Goal: Task Accomplishment & Management: Manage account settings

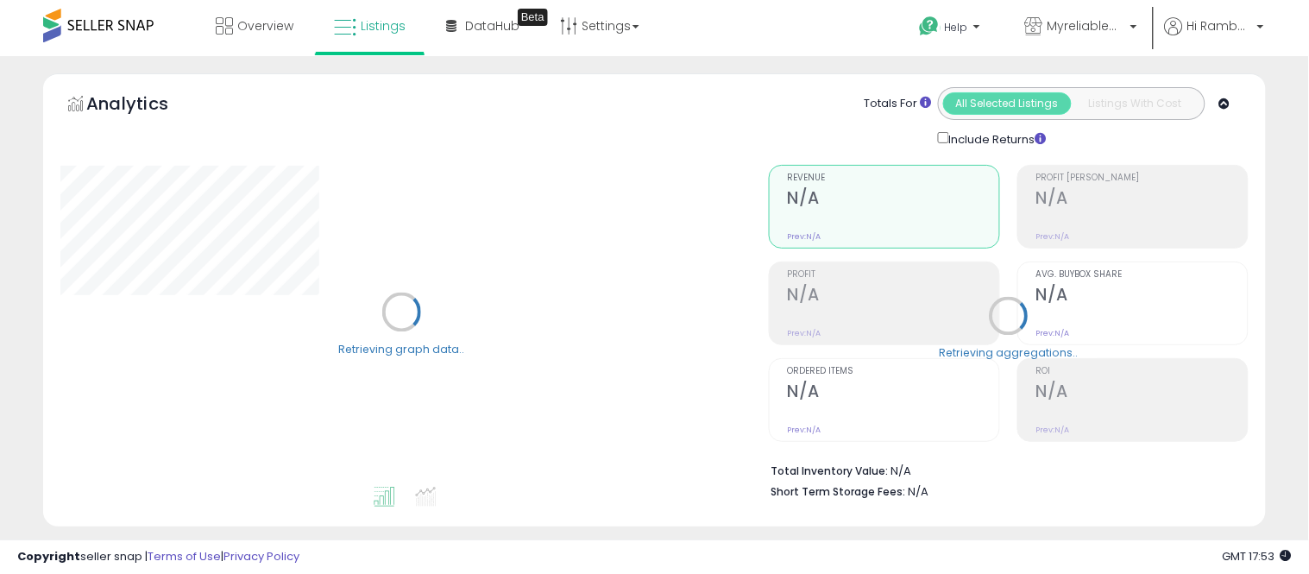
type input "****"
select select "**"
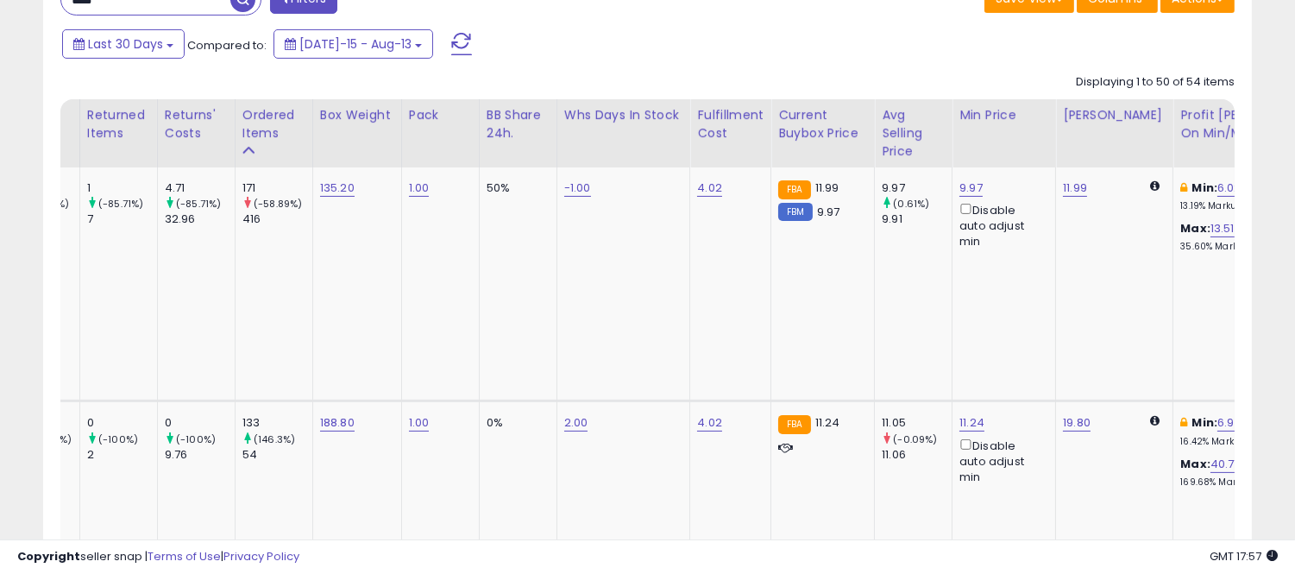
scroll to position [1, 0]
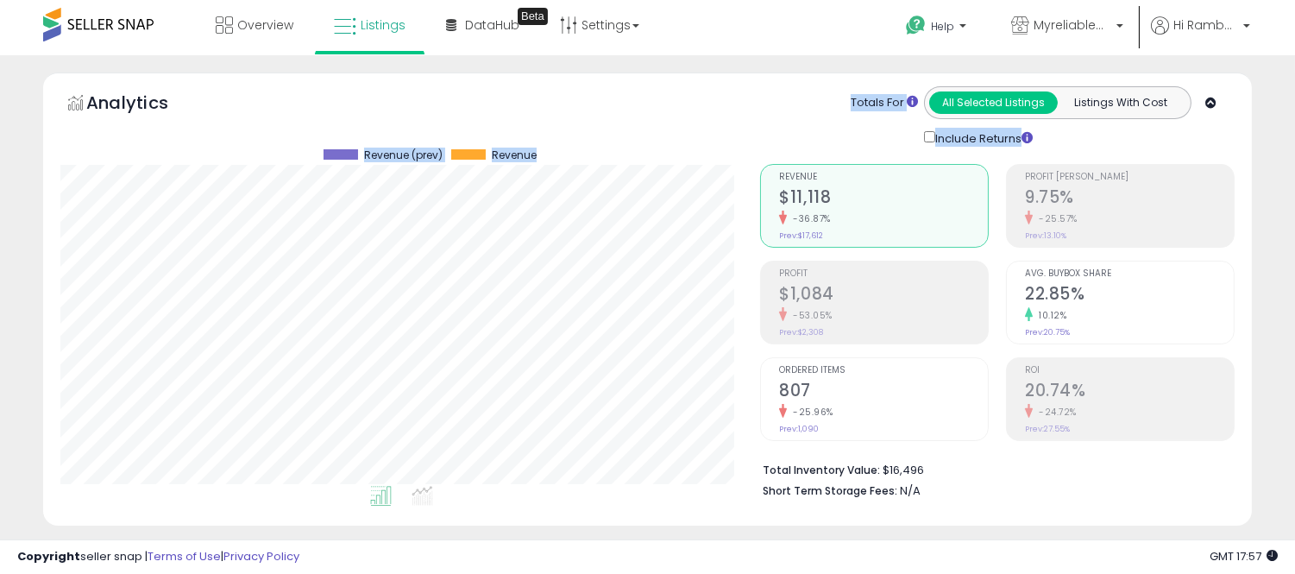
drag, startPoint x: 740, startPoint y: 83, endPoint x: 783, endPoint y: 92, distance: 44.2
click at [783, 92] on div "Analytics Totals For All Selected Listings Listings With Cost Include Returns" at bounding box center [647, 298] width 1209 height 453
click at [1179, 28] on span "Hi Rambabu" at bounding box center [1205, 24] width 65 height 17
click at [1211, 90] on link "Account" at bounding box center [1211, 91] width 46 height 16
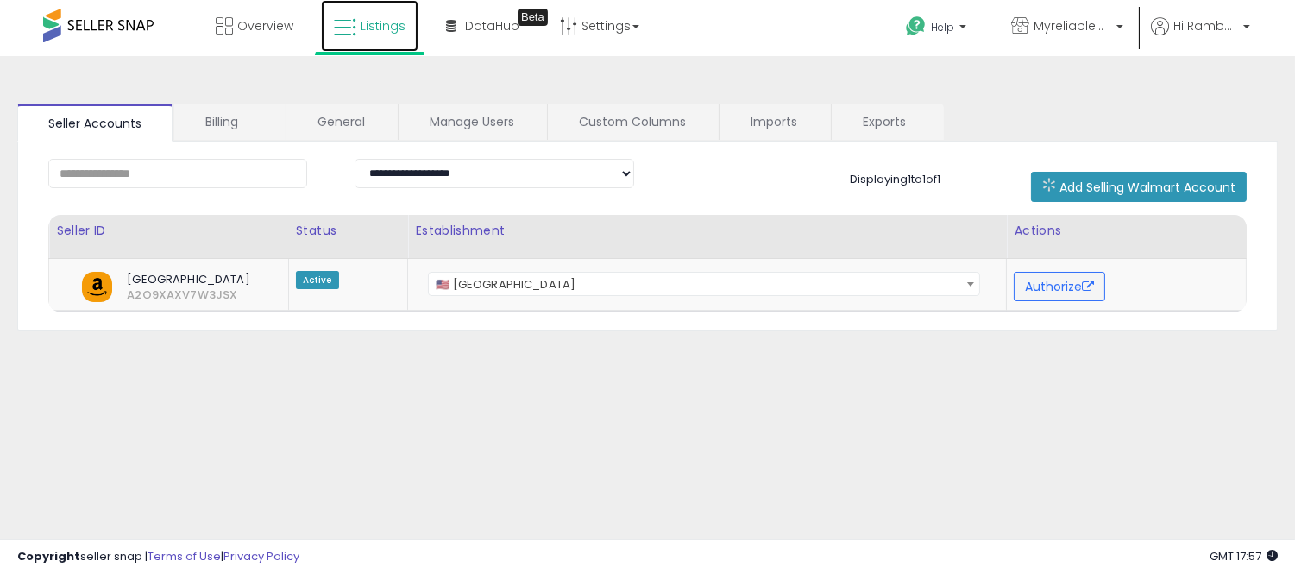
click at [363, 27] on span "Listings" at bounding box center [383, 25] width 45 height 17
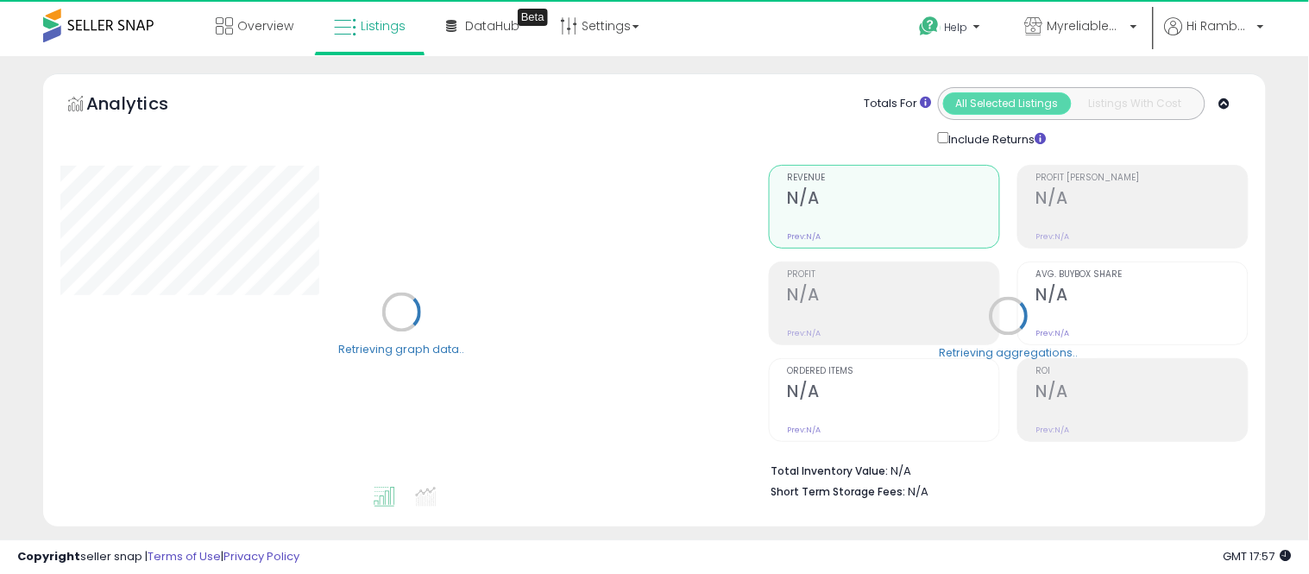
select select "**"
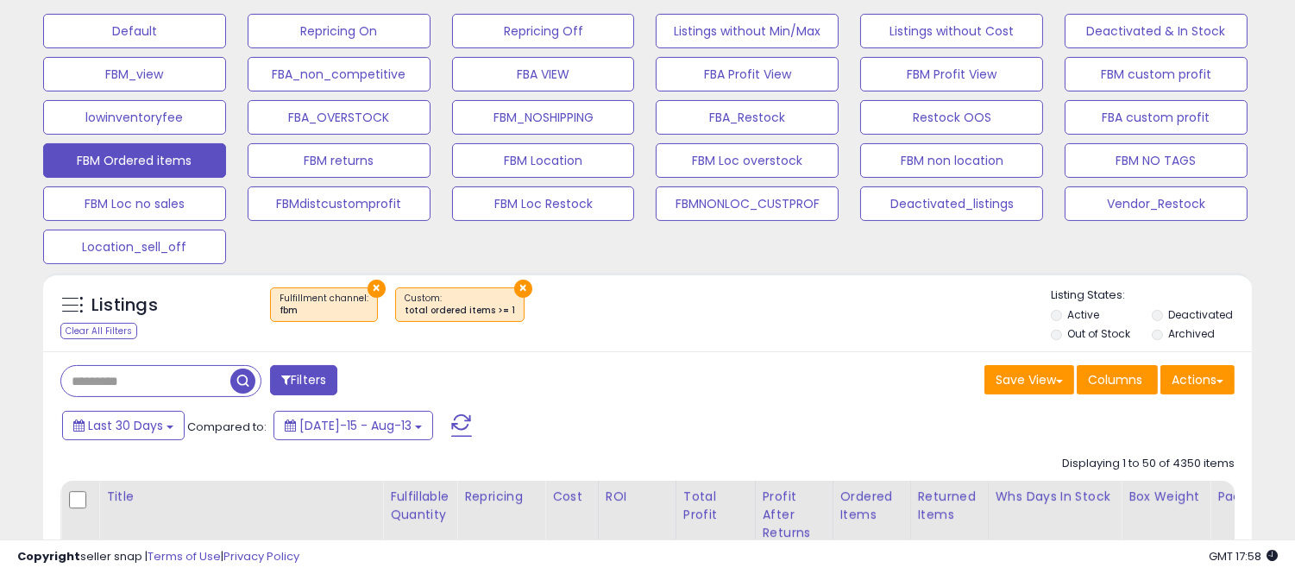
click at [191, 389] on input "text" at bounding box center [145, 381] width 169 height 30
type input "**********"
click at [0, 0] on div "Retrieving listings data.." at bounding box center [0, 0] width 0 height 0
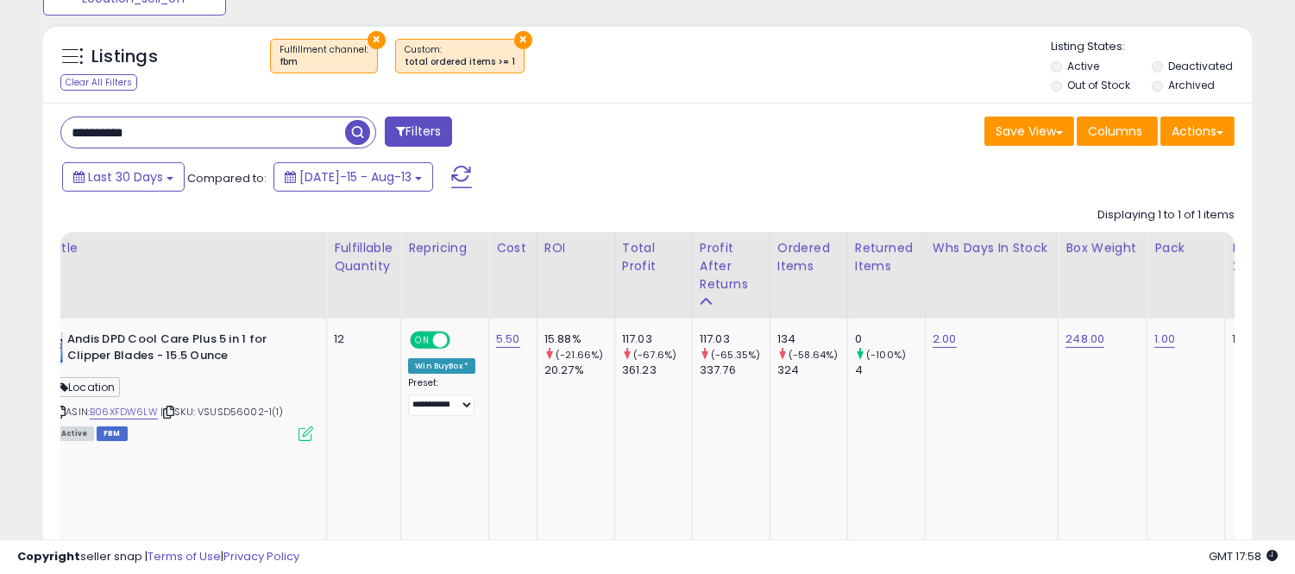
click at [273, 135] on input "**********" at bounding box center [203, 132] width 284 height 30
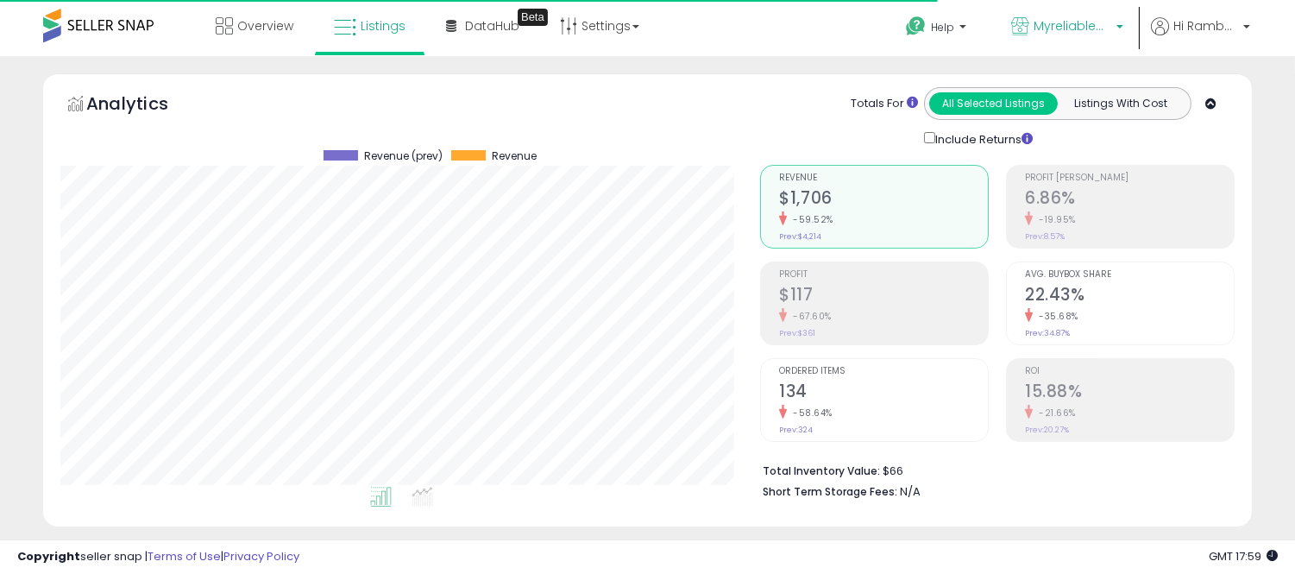
click at [1082, 33] on span "Myreliablemart" at bounding box center [1073, 25] width 78 height 17
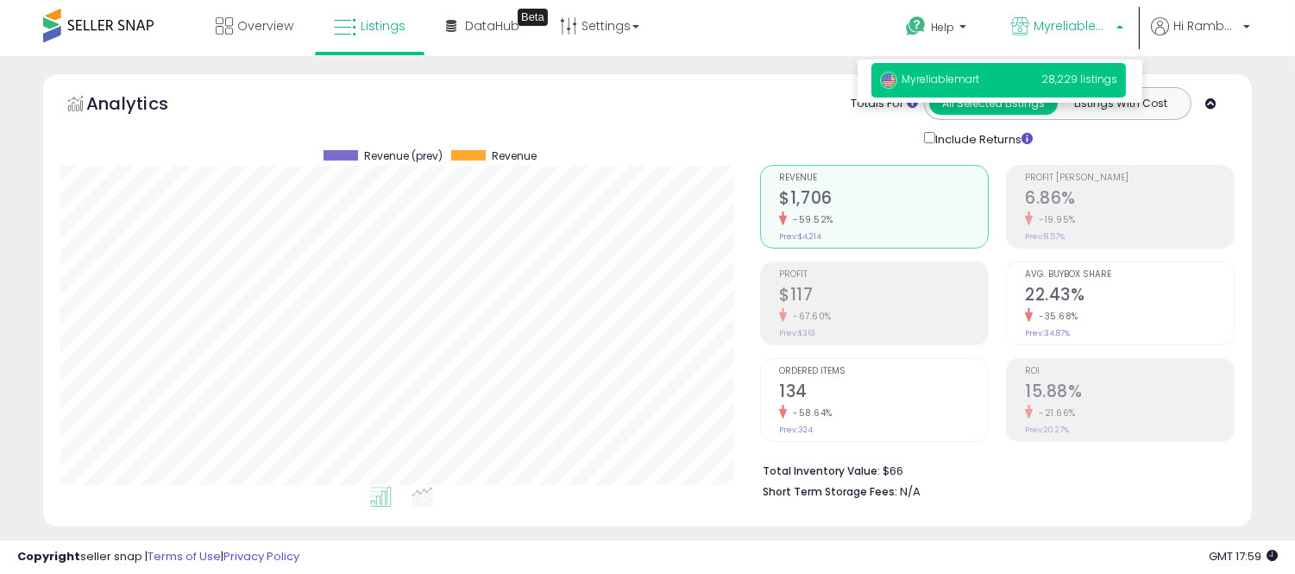
click at [1082, 33] on span "Myreliablemart" at bounding box center [1073, 25] width 78 height 17
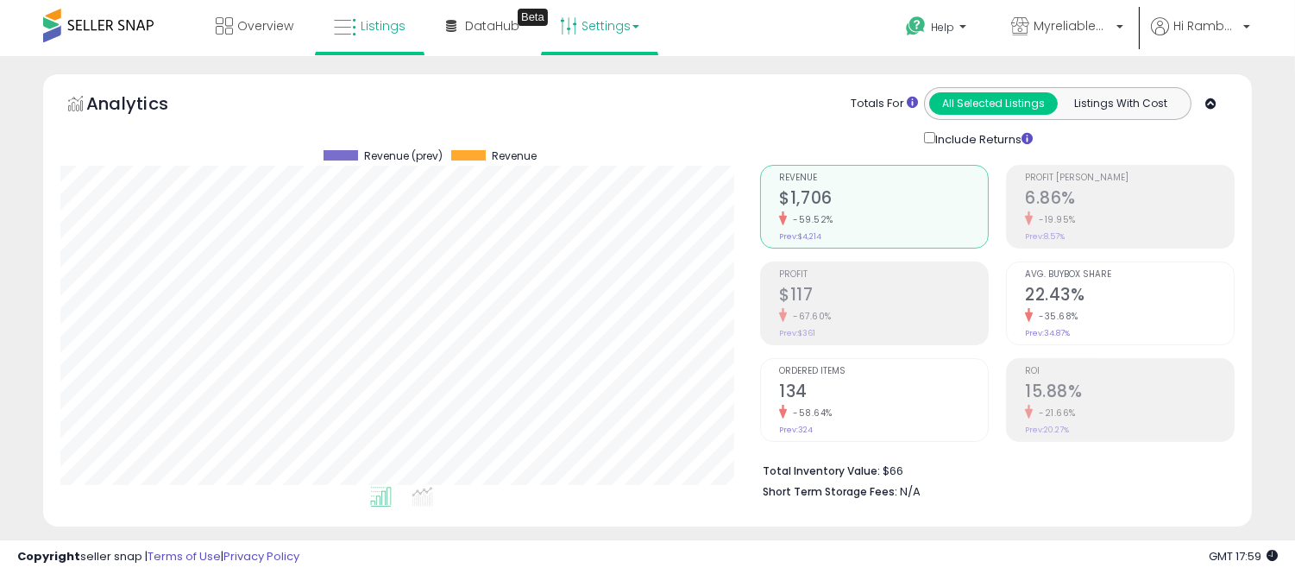
click at [619, 31] on link "Settings" at bounding box center [599, 26] width 105 height 52
click at [1209, 16] on ul "Help Contact Support Search Knowledge Hub Request a Feature API Documentation A…" at bounding box center [1071, 28] width 370 height 56
click at [1178, 17] on span "Hi Rambabu" at bounding box center [1205, 25] width 65 height 17
click at [1203, 83] on li "Account" at bounding box center [1211, 93] width 72 height 43
click at [1212, 99] on link "Account" at bounding box center [1211, 92] width 46 height 16
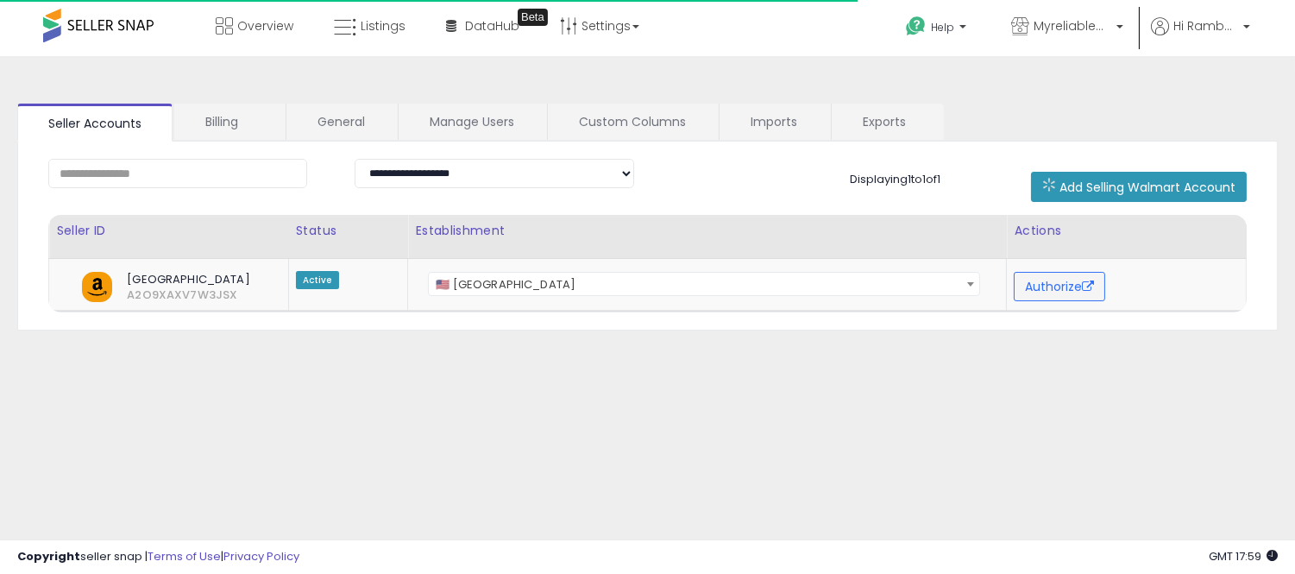
click at [787, 140] on ul "Seller Accounts Billing General Manage Users Custom Columns Imports Exports" at bounding box center [647, 123] width 1261 height 38
click at [783, 134] on link "Imports" at bounding box center [775, 122] width 110 height 36
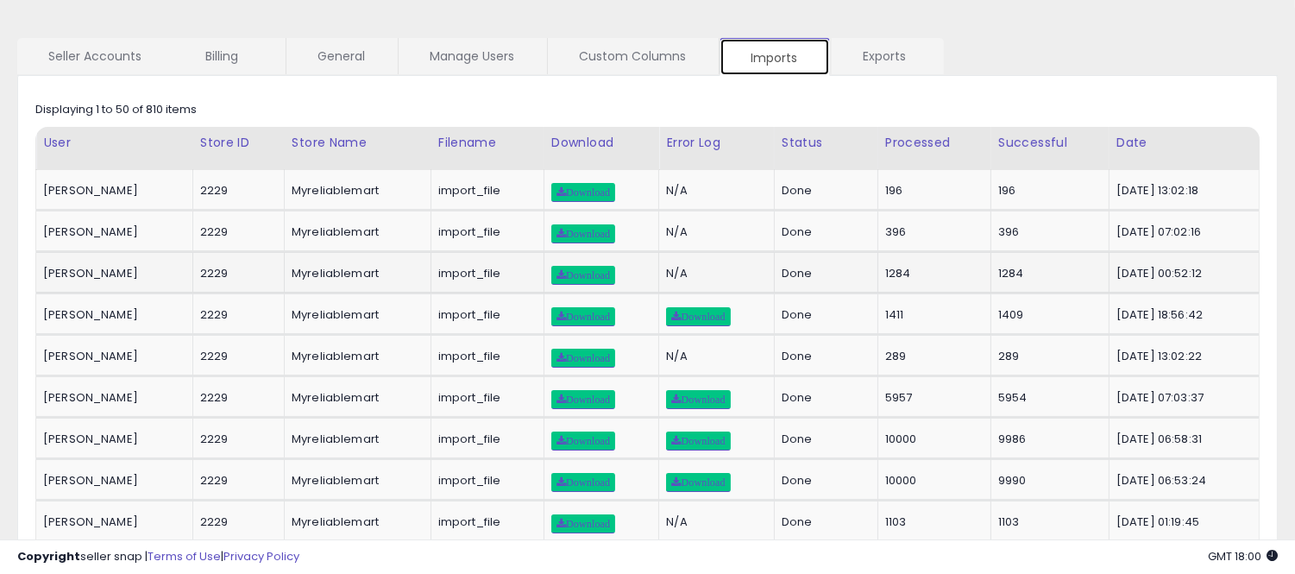
scroll to position [66, 0]
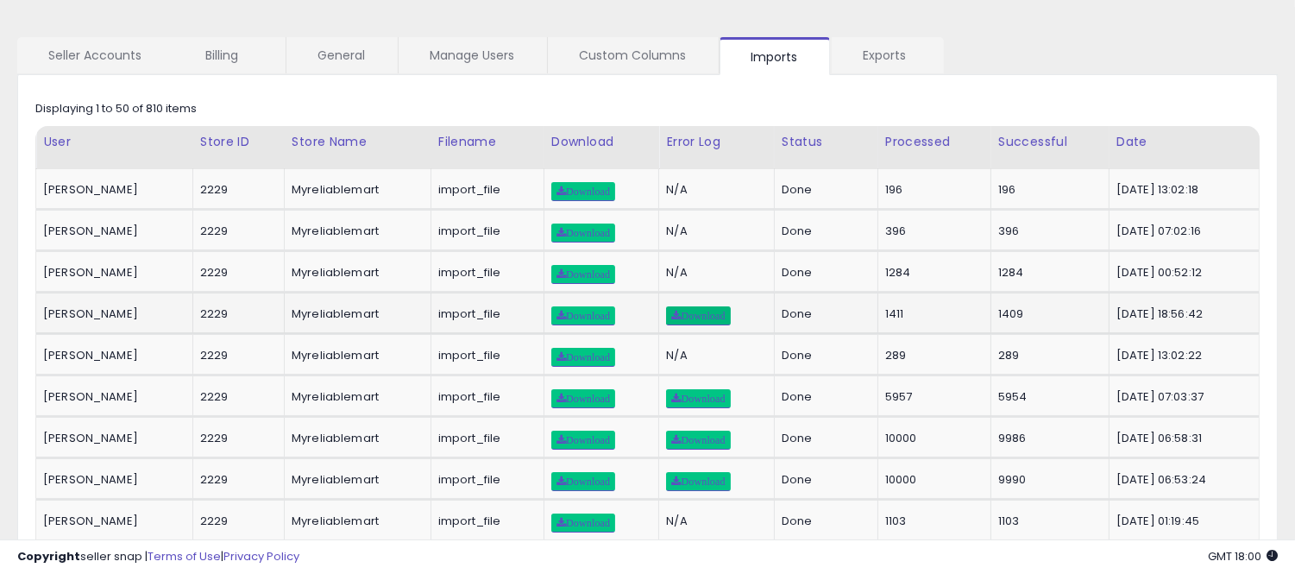
click at [684, 321] on link "Download" at bounding box center [698, 315] width 64 height 19
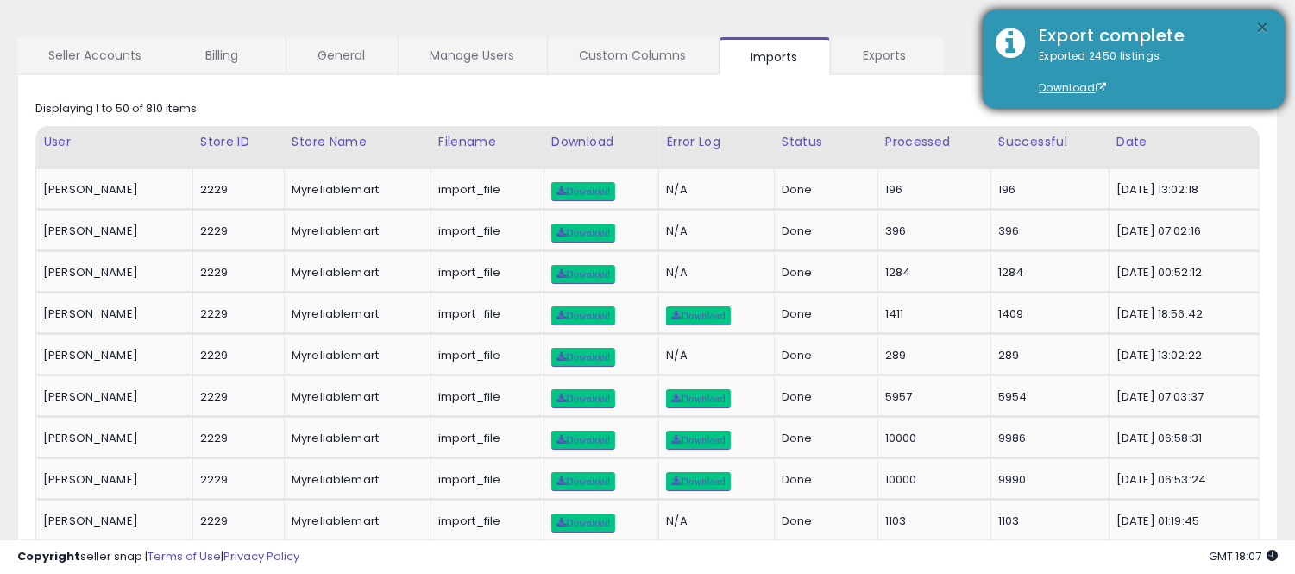
click at [1264, 29] on button "×" at bounding box center [1263, 28] width 14 height 22
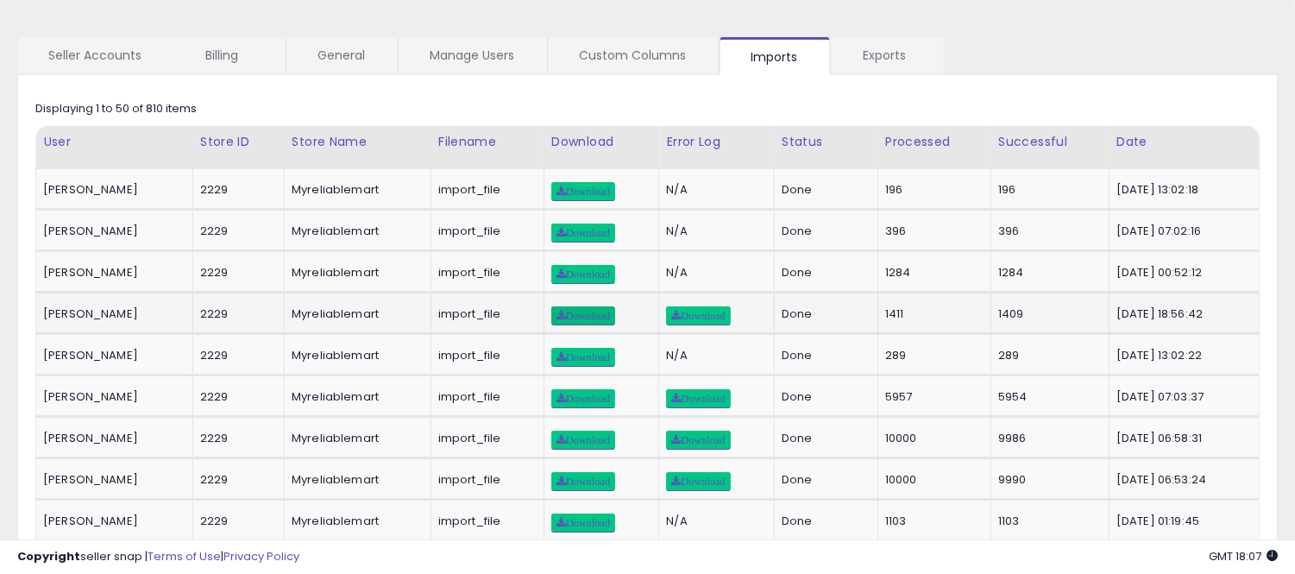
click at [595, 311] on span "Download" at bounding box center [582, 316] width 53 height 10
click at [604, 311] on span "Download" at bounding box center [582, 316] width 53 height 10
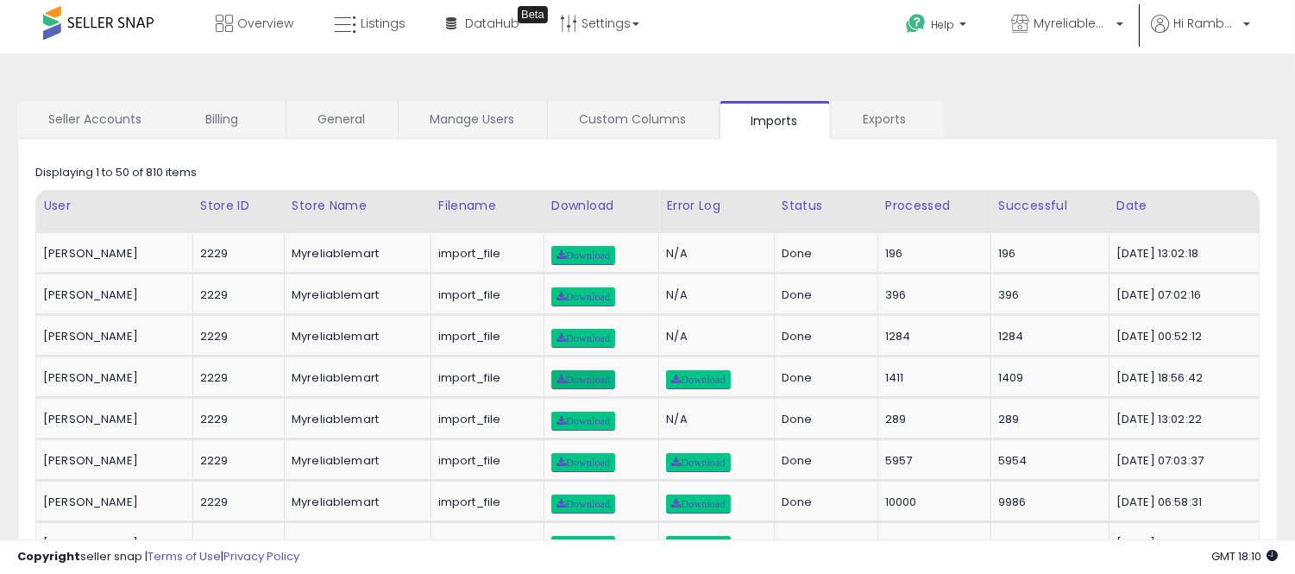
scroll to position [0, 0]
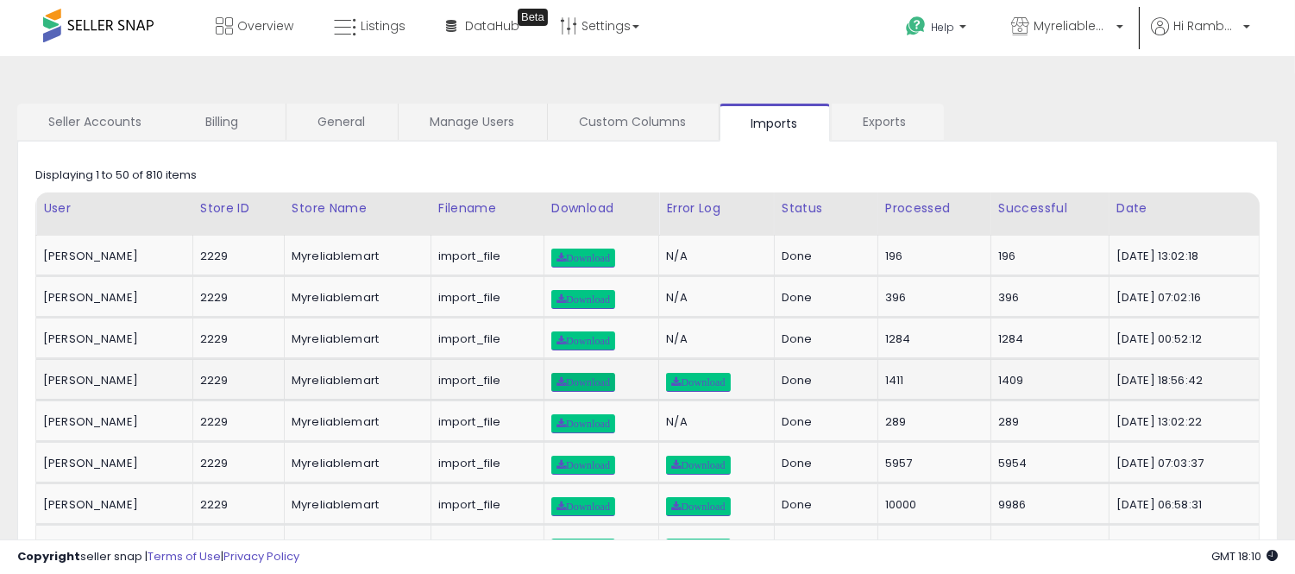
click at [582, 377] on span "Download" at bounding box center [582, 382] width 53 height 10
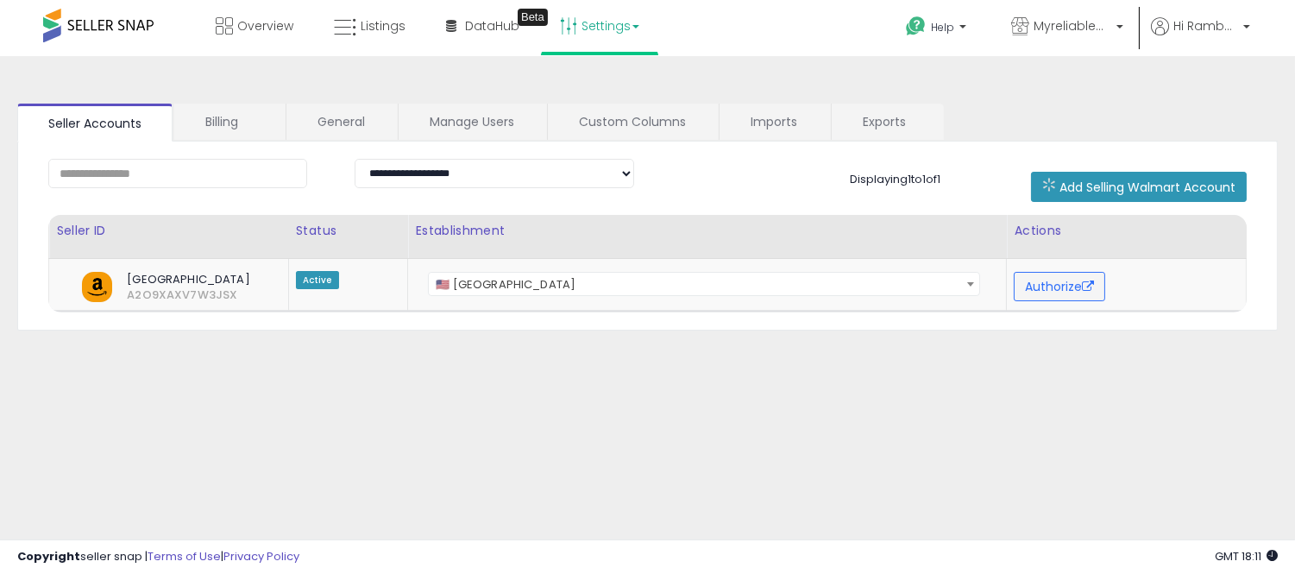
click at [607, 37] on link "Settings" at bounding box center [599, 26] width 105 height 52
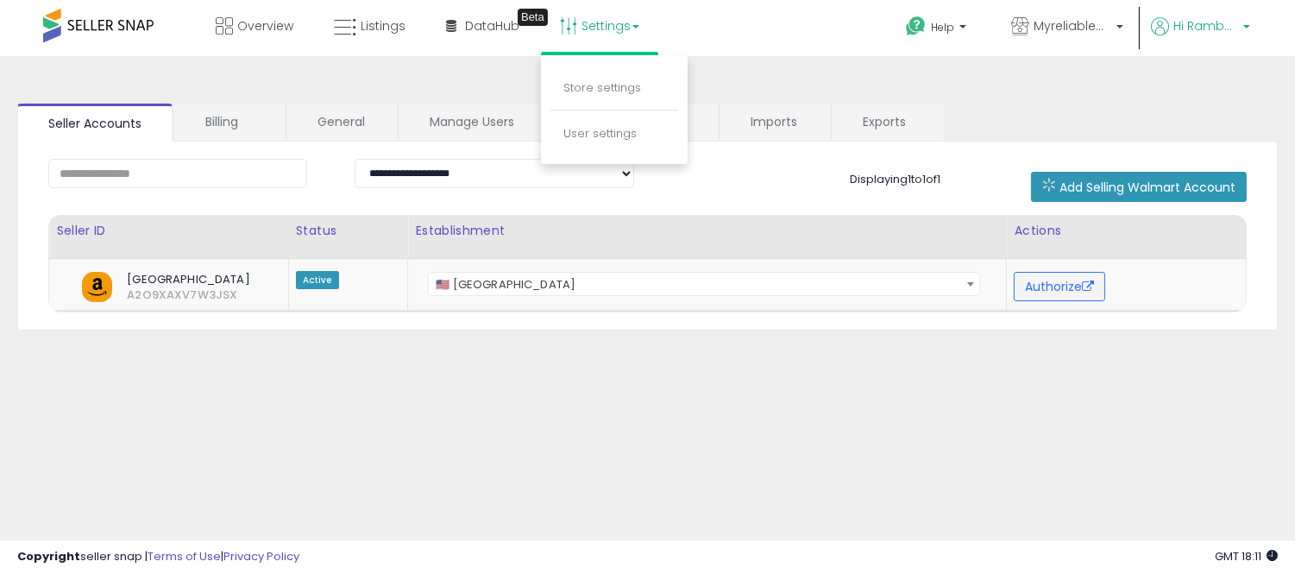
drag, startPoint x: 1188, startPoint y: 12, endPoint x: 1210, endPoint y: 28, distance: 26.6
click at [1210, 28] on ul "Help Contact Support Search Knowledge Hub Request a Feature API Documentation A…" at bounding box center [1071, 30] width 370 height 60
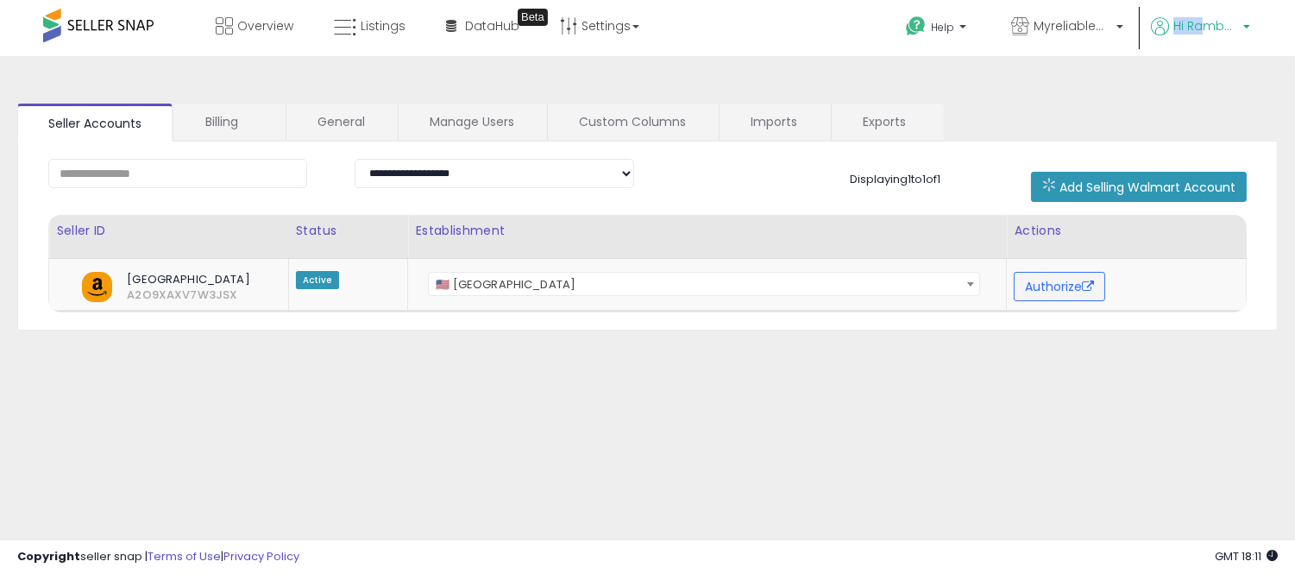
click at [1210, 28] on span "Hi Rambabu" at bounding box center [1205, 25] width 65 height 17
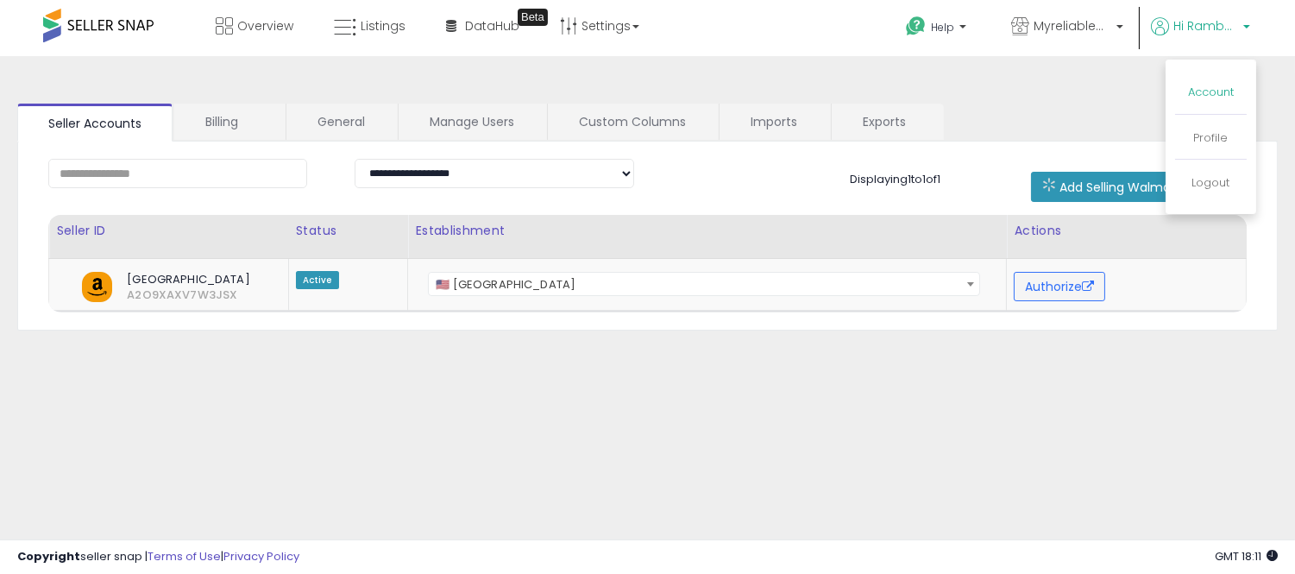
drag, startPoint x: 1214, startPoint y: 82, endPoint x: 1217, endPoint y: 95, distance: 13.2
click at [1217, 95] on li "Account" at bounding box center [1211, 93] width 72 height 43
click at [1217, 95] on link "Account" at bounding box center [1211, 92] width 46 height 16
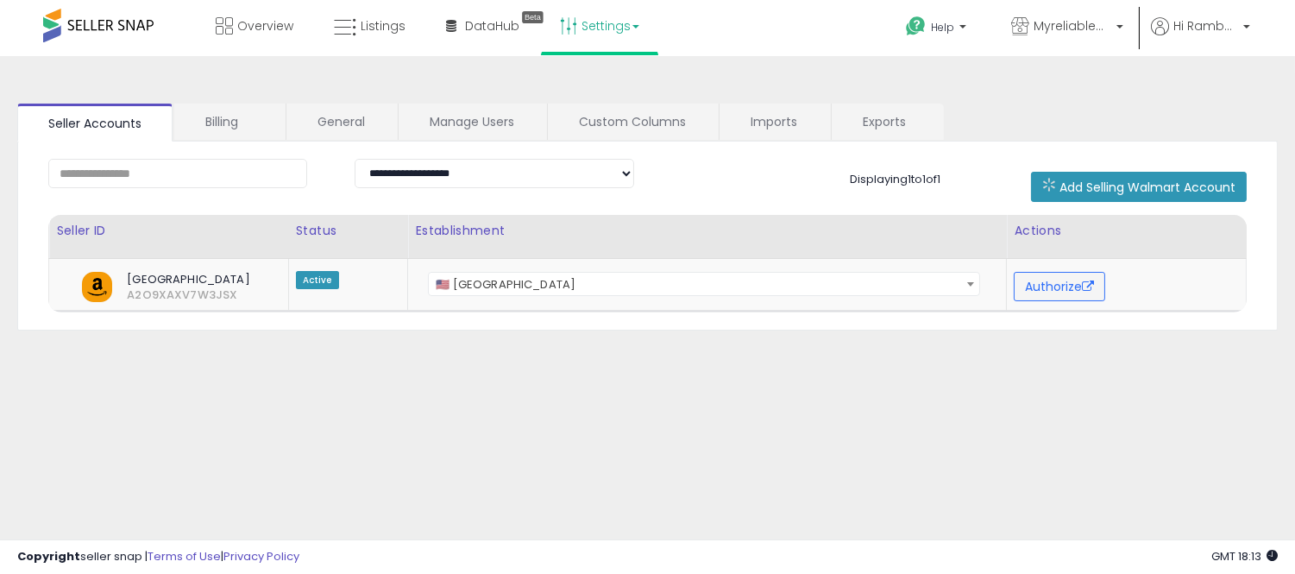
click at [610, 40] on link "Settings" at bounding box center [599, 26] width 105 height 52
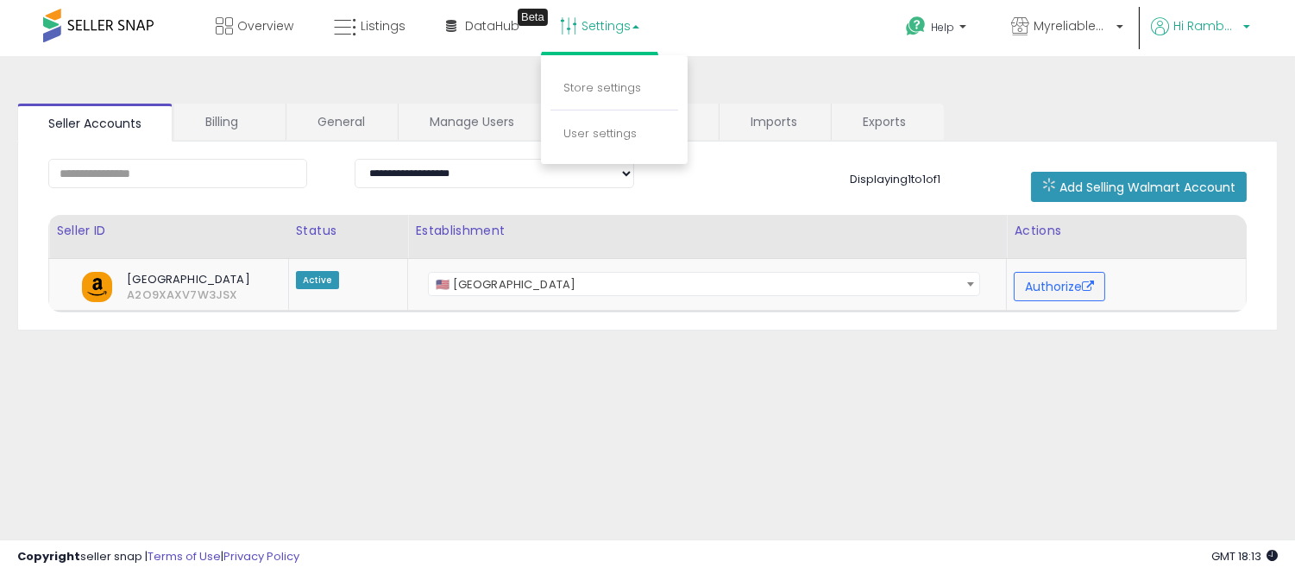
click at [1185, 39] on link "Hi Rambabu" at bounding box center [1200, 36] width 99 height 39
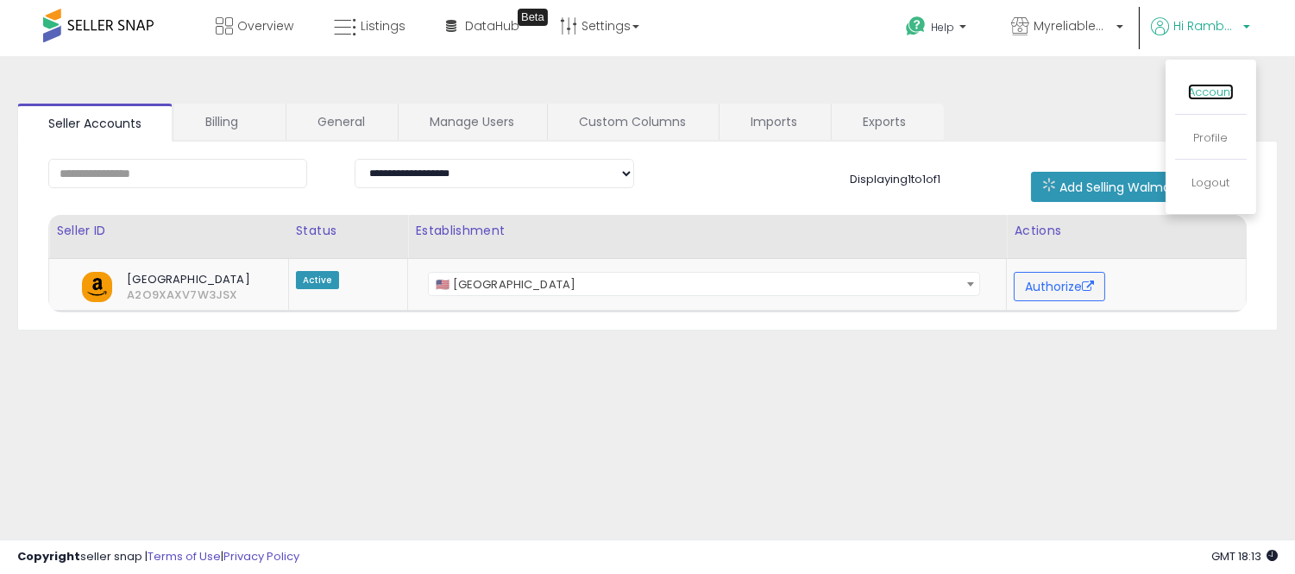
click at [1205, 93] on link "Account" at bounding box center [1211, 92] width 46 height 16
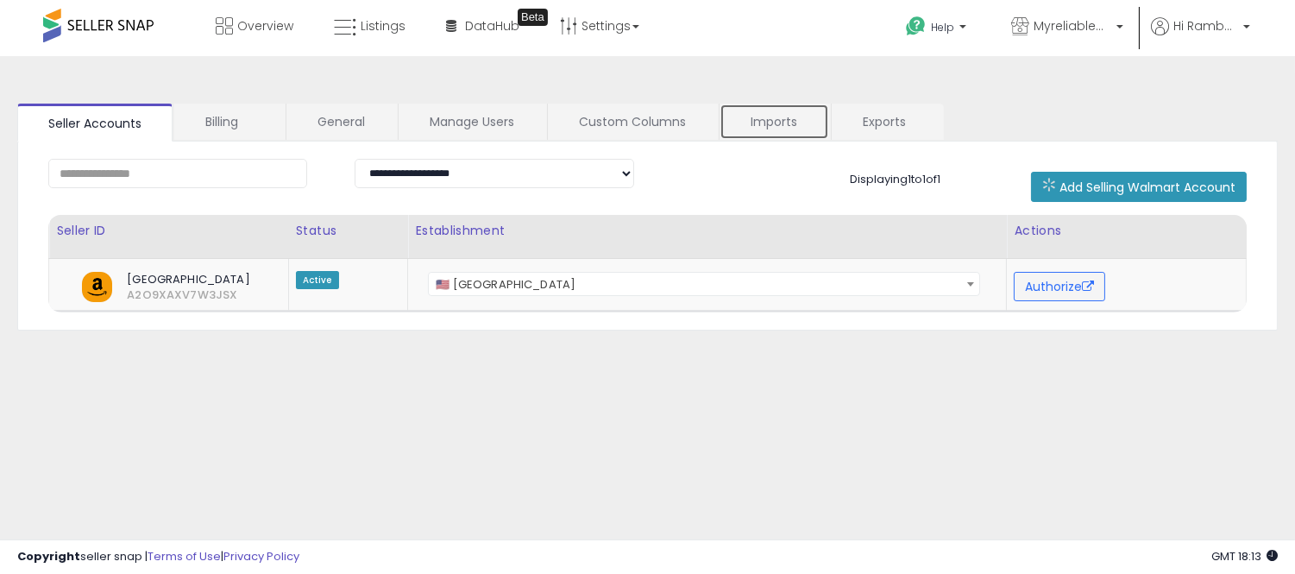
click at [774, 114] on link "Imports" at bounding box center [775, 122] width 110 height 36
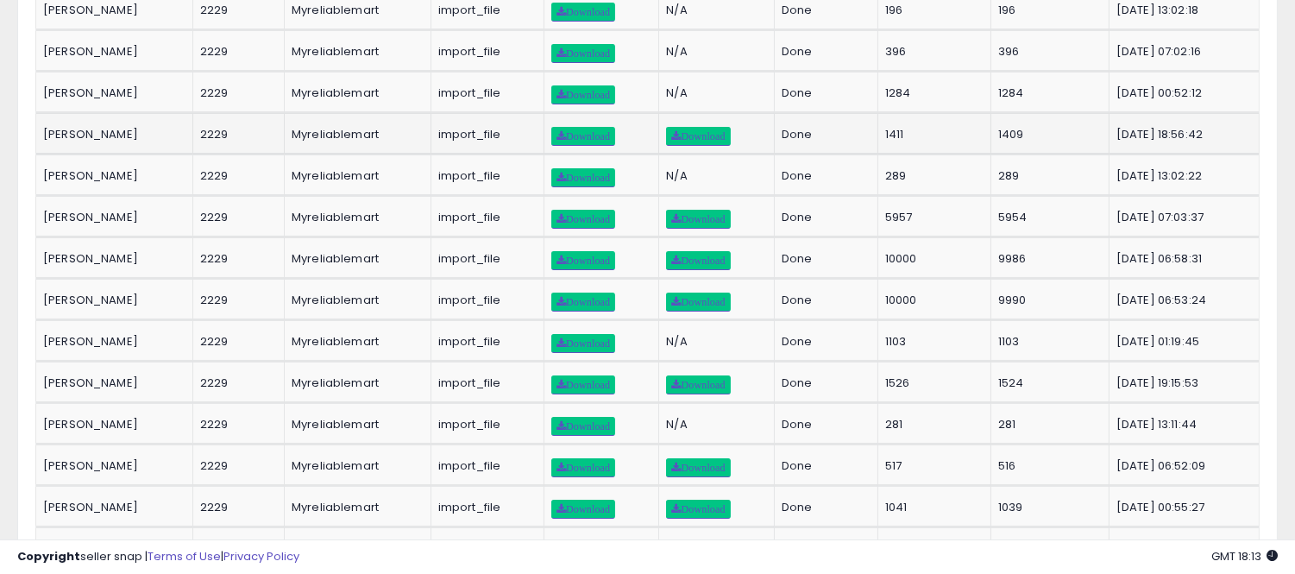
scroll to position [251, 0]
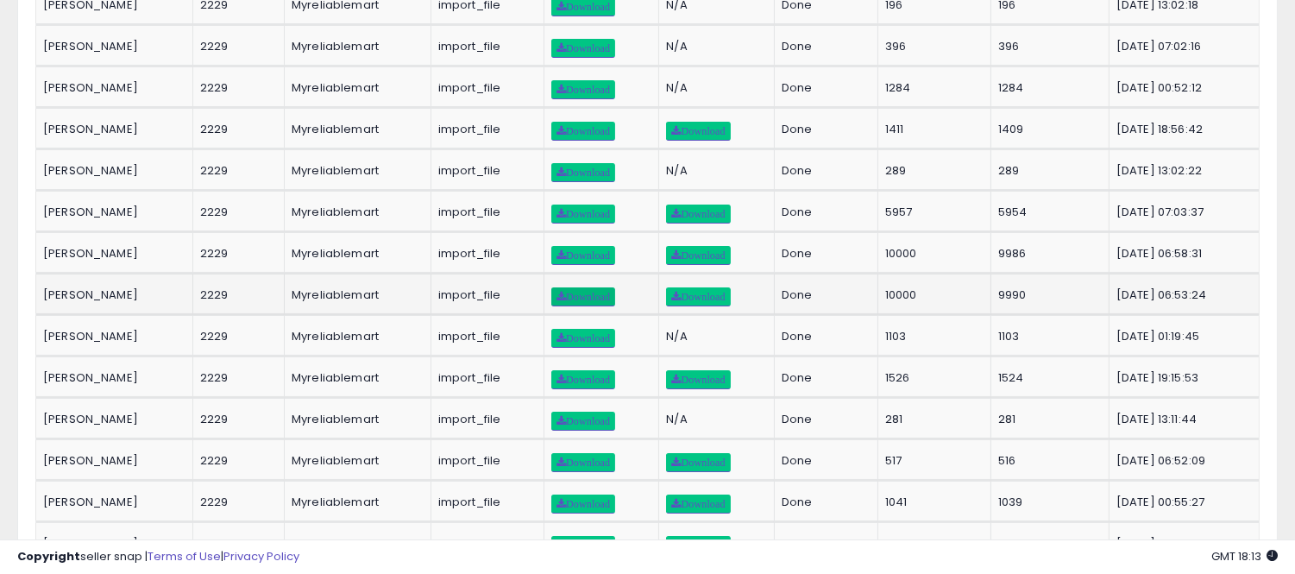
click at [608, 287] on link "Download" at bounding box center [583, 296] width 64 height 19
